Goal: Navigation & Orientation: Find specific page/section

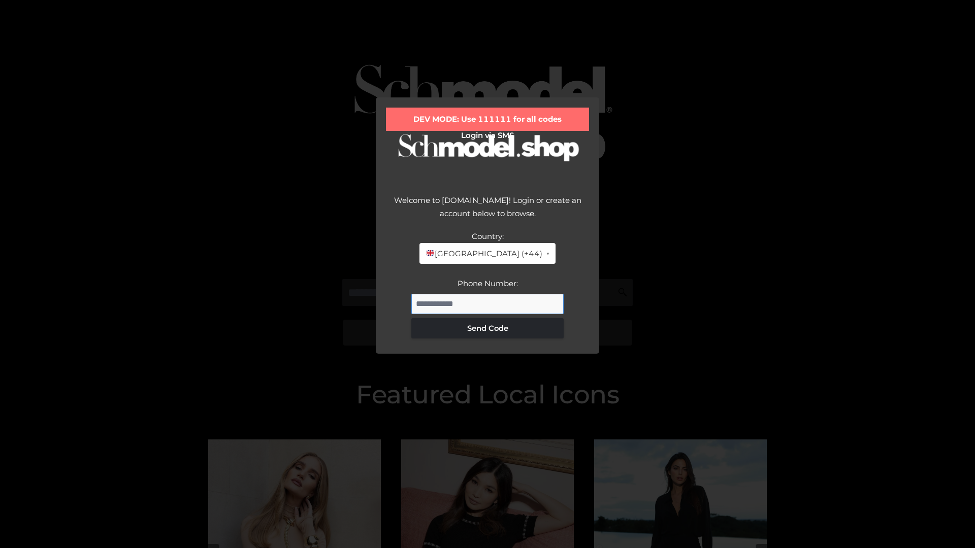
click at [488, 304] on input "Phone Number:" at bounding box center [487, 304] width 152 height 20
type input "**********"
click at [488, 328] on button "Send Code" at bounding box center [487, 328] width 152 height 20
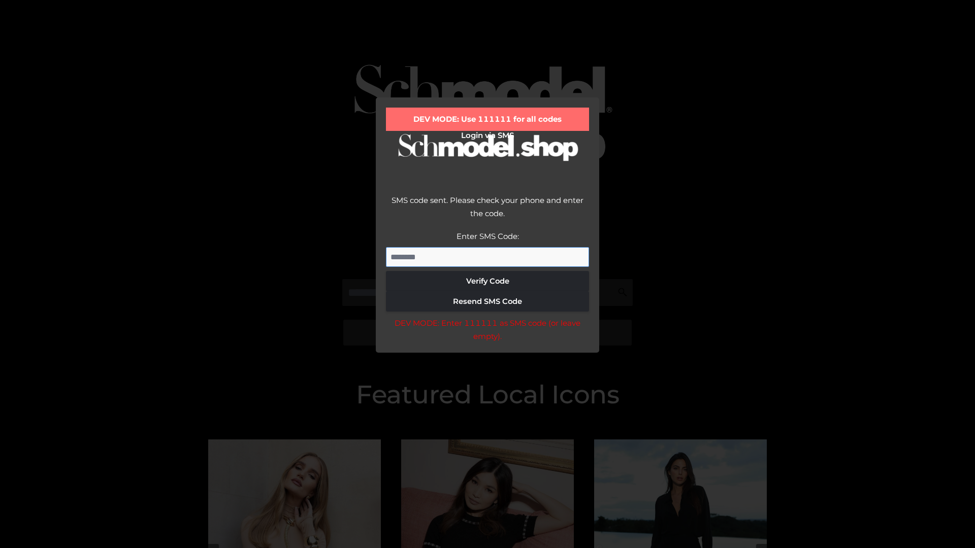
click at [488, 257] on input "Enter SMS Code:" at bounding box center [487, 257] width 203 height 20
type input "******"
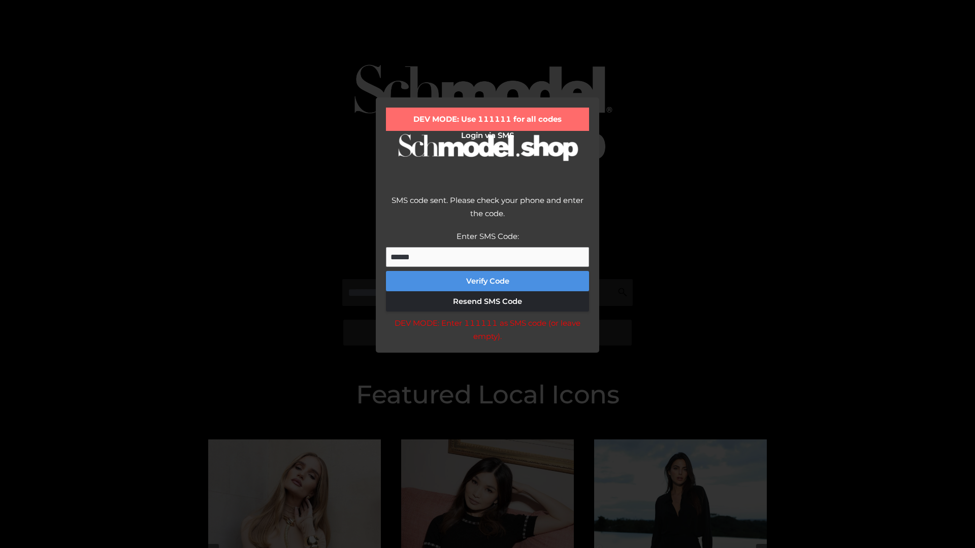
click at [488, 281] on button "Verify Code" at bounding box center [487, 281] width 203 height 20
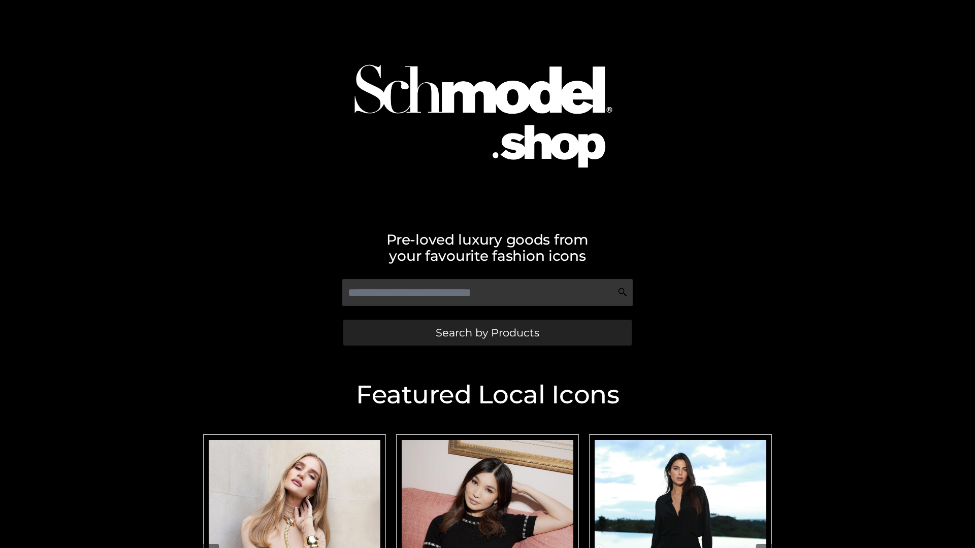
click at [487, 333] on span "Search by Products" at bounding box center [488, 333] width 104 height 11
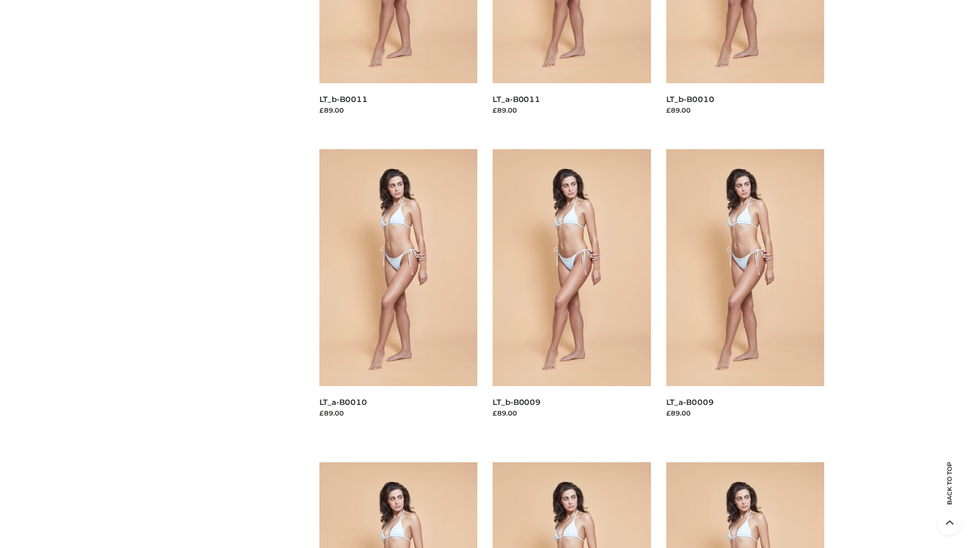
scroll to position [2677, 0]
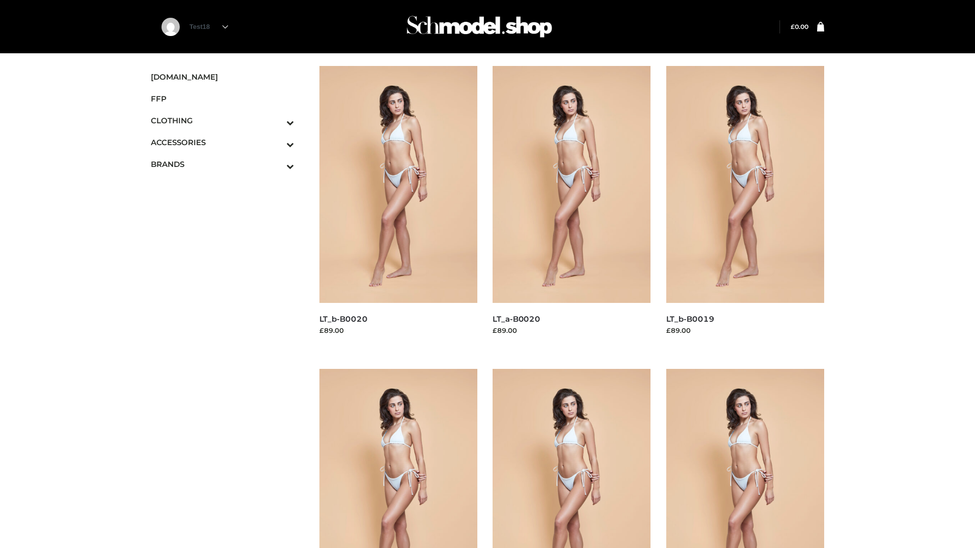
scroll to position [827, 0]
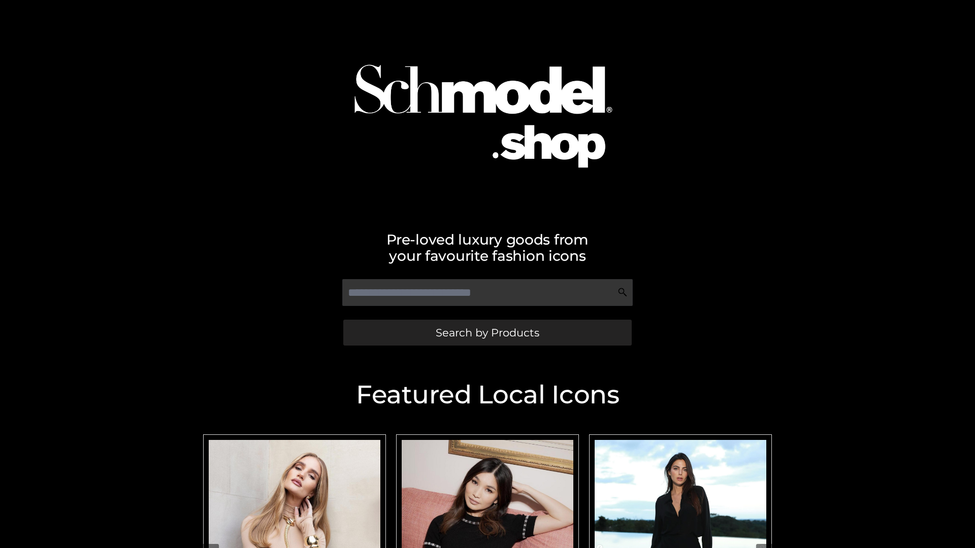
click at [487, 333] on span "Search by Products" at bounding box center [488, 333] width 104 height 11
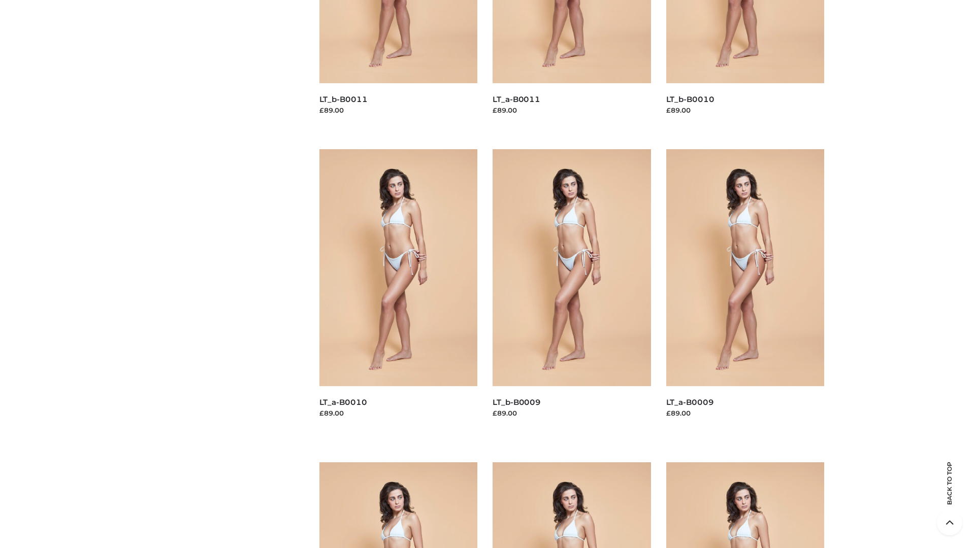
scroll to position [2677, 0]
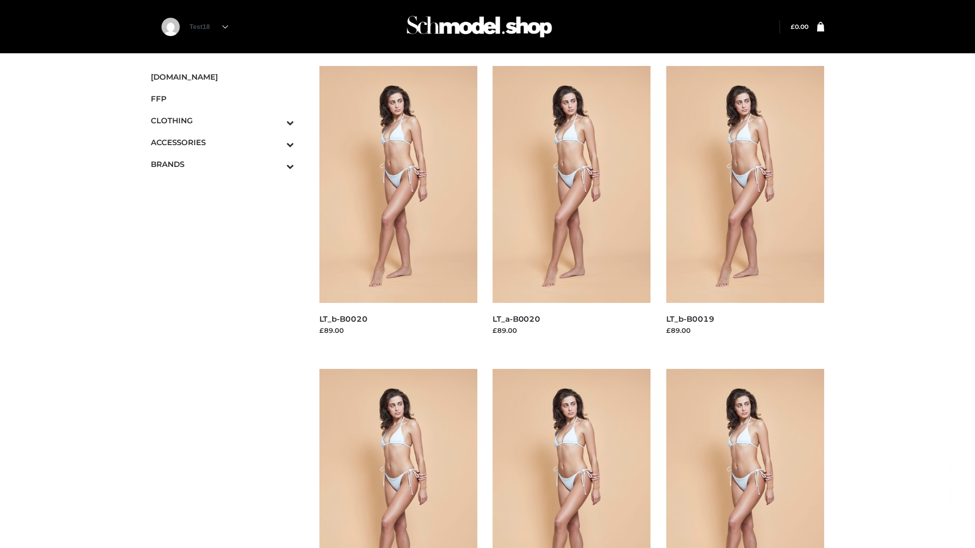
scroll to position [827, 0]
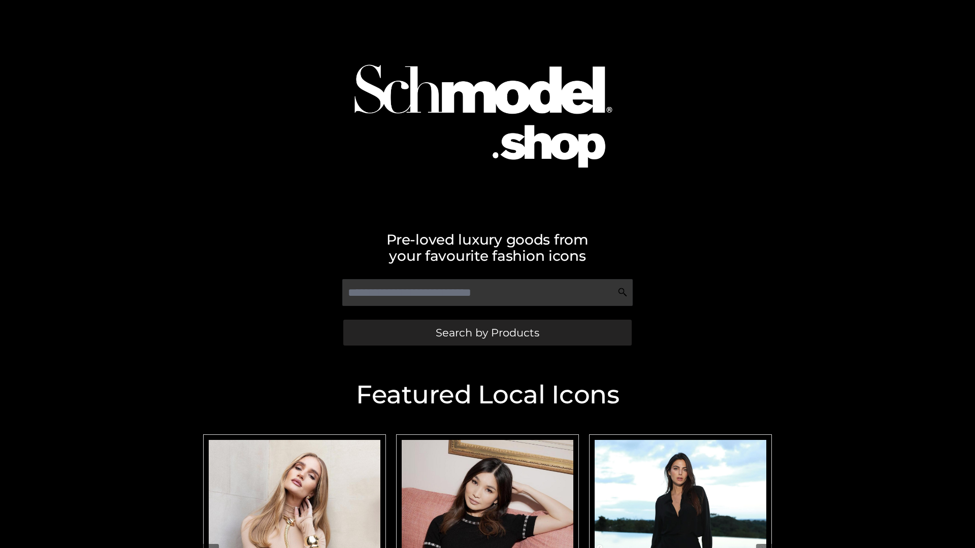
click at [487, 333] on span "Search by Products" at bounding box center [488, 333] width 104 height 11
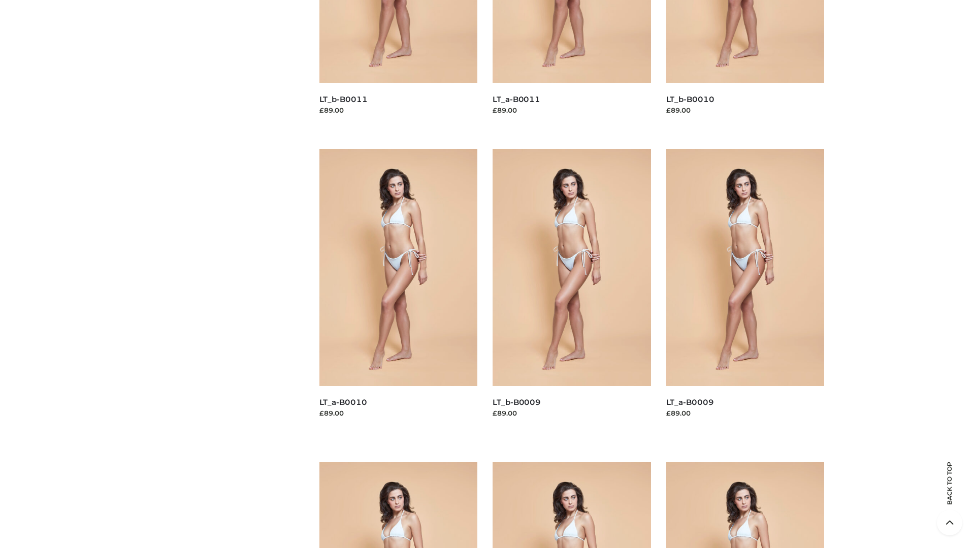
scroll to position [2677, 0]
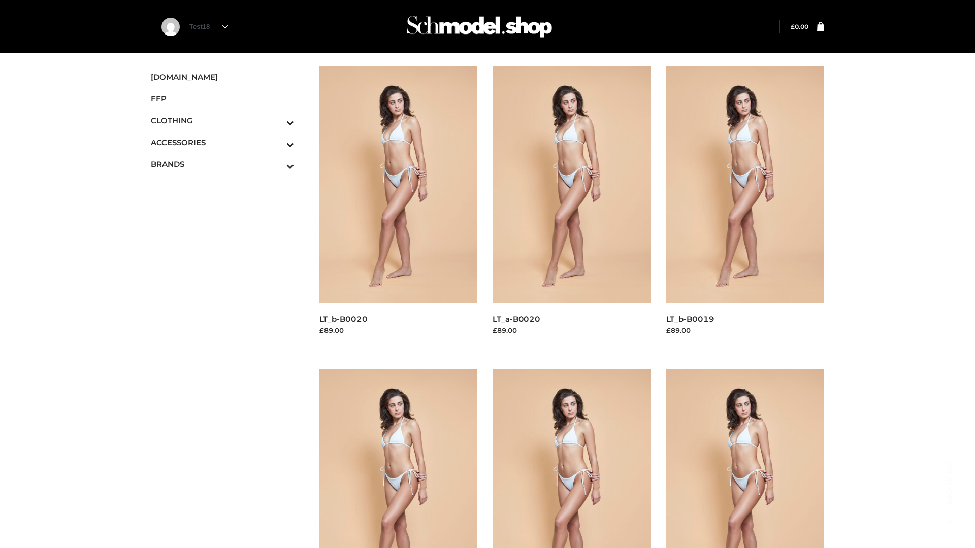
scroll to position [827, 0]
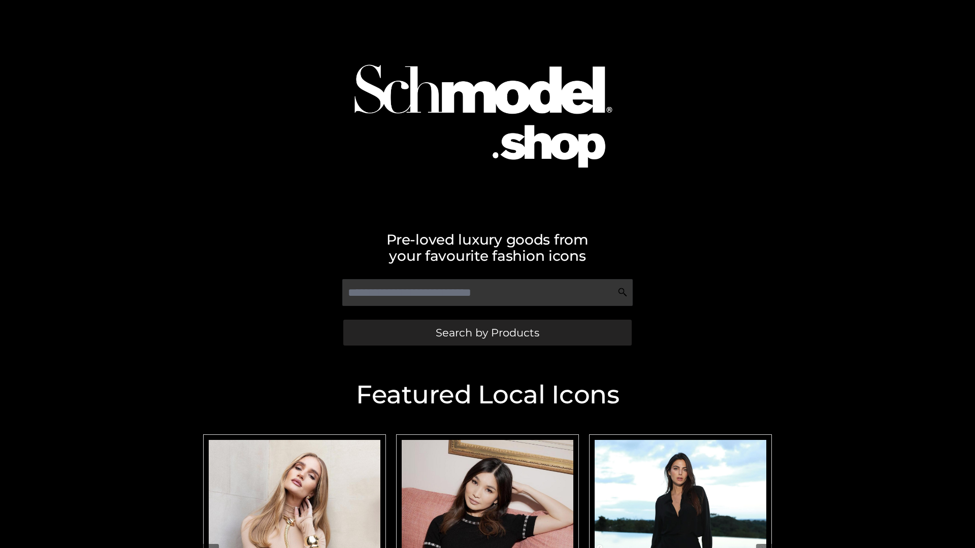
click at [487, 333] on span "Search by Products" at bounding box center [488, 333] width 104 height 11
